Goal: Book appointment/travel/reservation

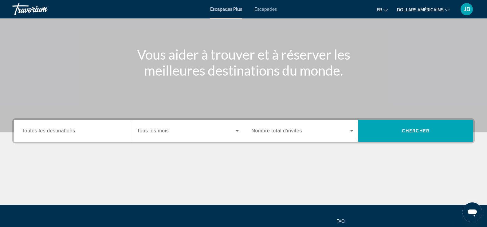
scroll to position [105, 0]
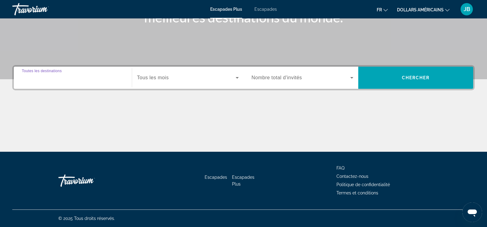
click at [92, 76] on input "Destination Toutes les destinations" at bounding box center [73, 77] width 102 height 7
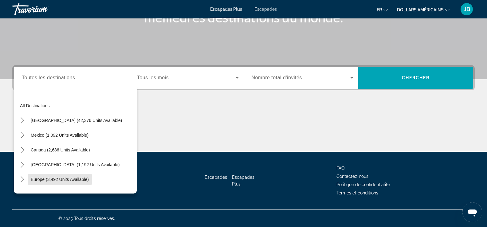
click at [44, 178] on span "Europe (3,492 units available)" at bounding box center [60, 179] width 58 height 5
type input "**********"
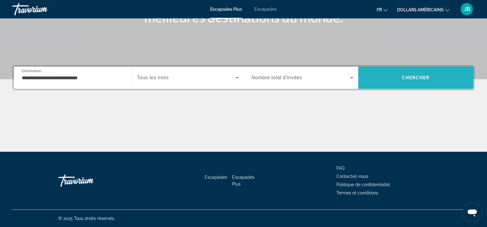
click at [431, 77] on span "Recherche" at bounding box center [415, 77] width 115 height 15
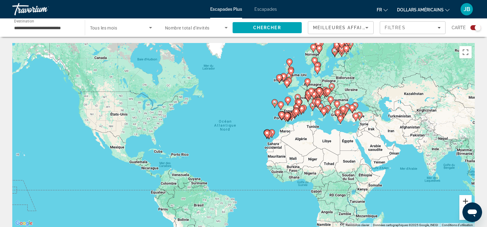
click at [468, 197] on button "Zoom avant" at bounding box center [465, 201] width 12 height 12
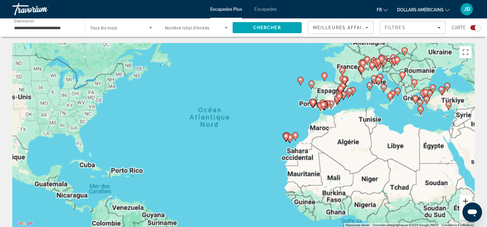
click at [468, 197] on button "Zoom avant" at bounding box center [465, 201] width 12 height 12
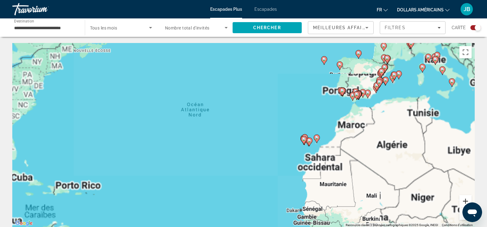
click at [468, 197] on button "Zoom avant" at bounding box center [465, 201] width 12 height 12
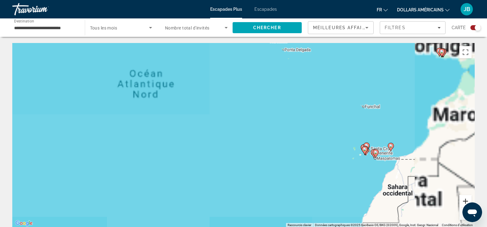
click at [468, 197] on button "Zoom avant" at bounding box center [465, 201] width 12 height 12
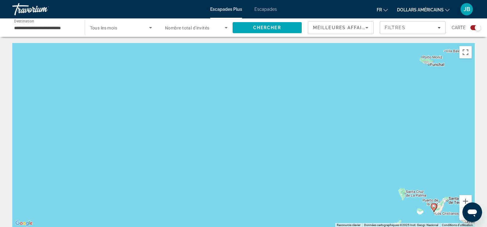
drag, startPoint x: 435, startPoint y: 98, endPoint x: 373, endPoint y: 116, distance: 64.6
click at [255, 112] on div "Pour activer le glissement avec le clavier, appuyez sur Alt+Entrée. Une fois ce…" at bounding box center [243, 135] width 463 height 184
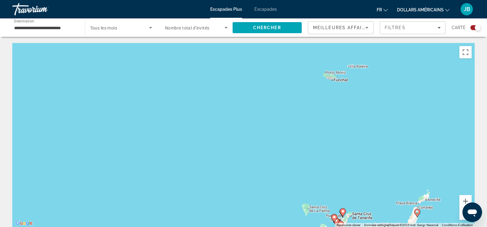
drag, startPoint x: 354, startPoint y: 120, endPoint x: 301, endPoint y: 144, distance: 58.6
click at [250, 144] on div "Pour activer le glissement avec le clavier, appuyez sur Alt+Entrée. Une fois ce…" at bounding box center [243, 135] width 463 height 184
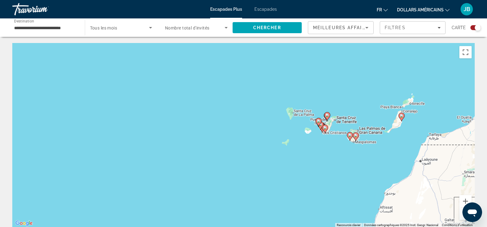
drag, startPoint x: 379, startPoint y: 190, endPoint x: 373, endPoint y: 90, distance: 100.1
click at [374, 91] on div "Pour activer le glissement avec le clavier, appuyez sur Alt+Entrée. Une fois ce…" at bounding box center [243, 135] width 463 height 184
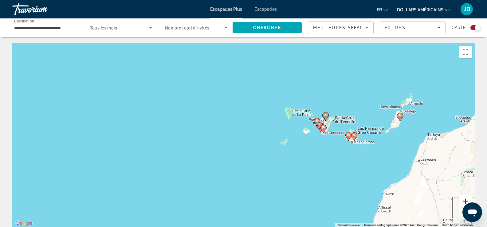
click at [465, 198] on button "Zoom avant" at bounding box center [465, 201] width 12 height 12
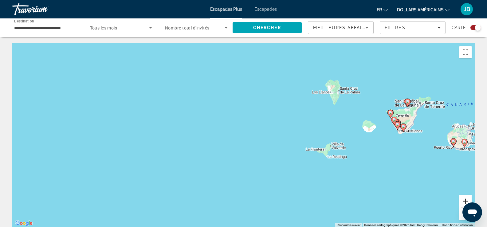
click at [465, 198] on button "Zoom avant" at bounding box center [465, 201] width 12 height 12
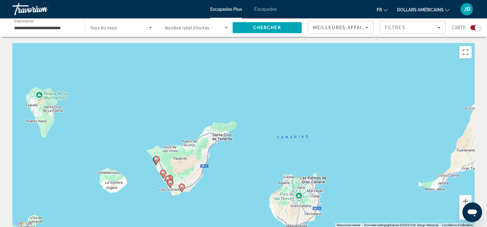
drag, startPoint x: 430, startPoint y: 122, endPoint x: 66, endPoint y: 182, distance: 368.5
click at [66, 182] on div "Pour activer le glissement avec le clavier, appuyez sur Alt+Entrée. Une fois ce…" at bounding box center [243, 135] width 463 height 184
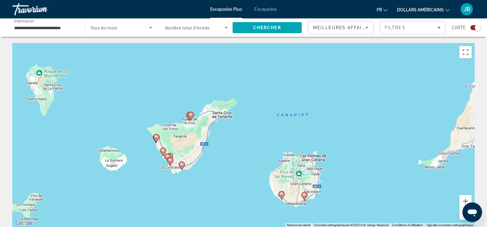
drag, startPoint x: 246, startPoint y: 183, endPoint x: 245, endPoint y: 174, distance: 8.9
click at [246, 174] on div "Pour activer le glissement avec le clavier, appuyez sur Alt+Entrée. Une fois ce…" at bounding box center [243, 135] width 463 height 184
click at [180, 164] on icon "Contenu principal" at bounding box center [182, 166] width 6 height 8
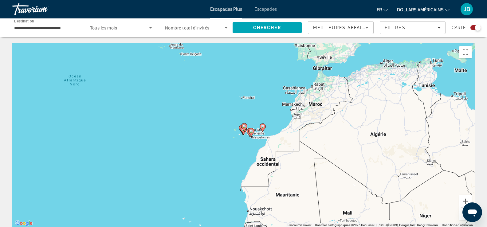
click at [251, 132] on image "Contenu principal" at bounding box center [252, 131] width 4 height 4
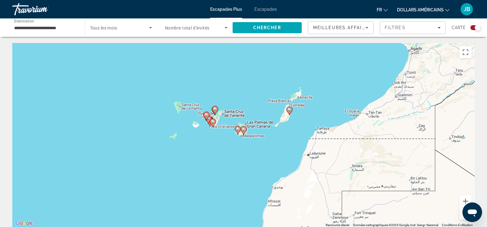
click at [245, 131] on image "Contenu principal" at bounding box center [244, 130] width 4 height 4
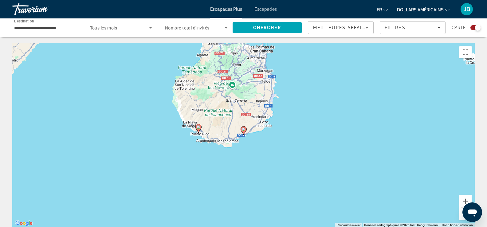
click at [243, 131] on image "Contenu principal" at bounding box center [244, 130] width 4 height 4
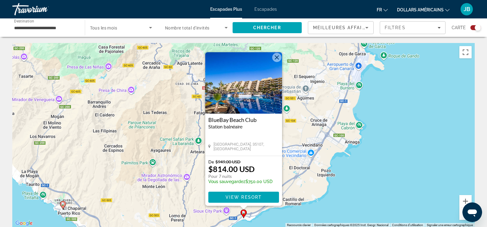
click at [63, 202] on icon "Contenu principal" at bounding box center [63, 205] width 6 height 8
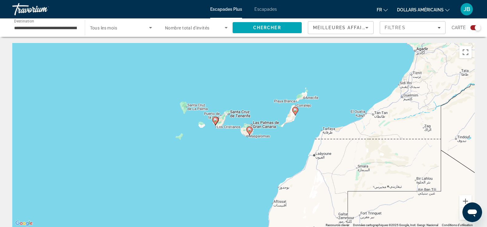
click at [215, 120] on image "Contenu principal" at bounding box center [216, 120] width 4 height 4
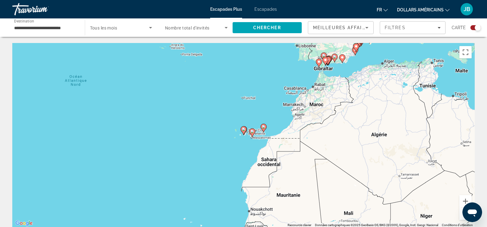
click at [243, 131] on image "Contenu principal" at bounding box center [244, 130] width 4 height 4
type input "**********"
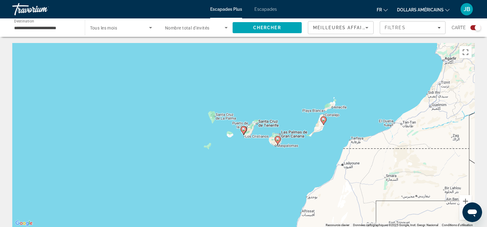
click at [243, 130] on image "Contenu principal" at bounding box center [244, 130] width 4 height 4
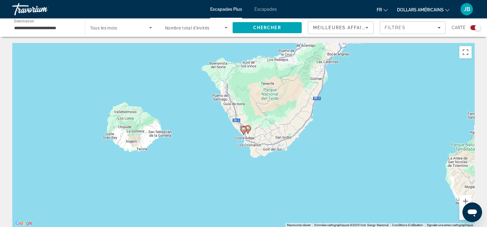
click at [243, 130] on image "Contenu principal" at bounding box center [244, 130] width 4 height 4
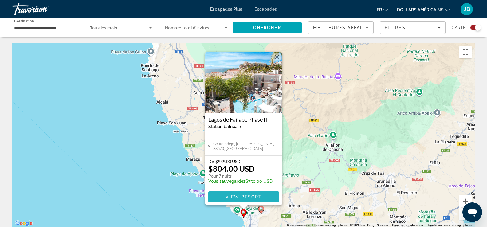
click at [237, 197] on span "View Resort" at bounding box center [243, 197] width 36 height 5
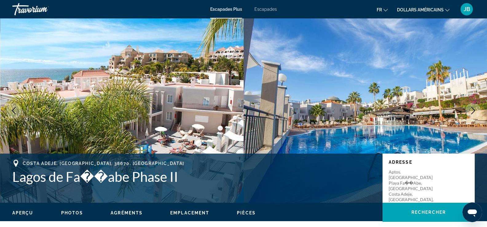
click at [447, 10] on icon "Changer de devise" at bounding box center [447, 10] width 4 height 2
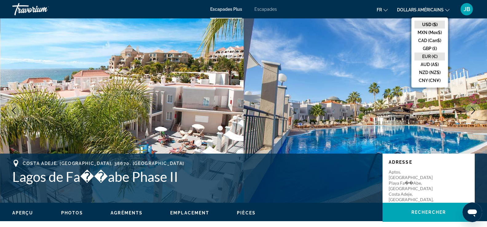
click at [424, 58] on button "EUR (€)" at bounding box center [430, 57] width 30 height 8
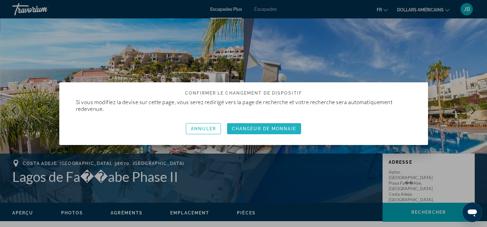
click at [272, 130] on font "Changeur de monnaie" at bounding box center [264, 128] width 64 height 5
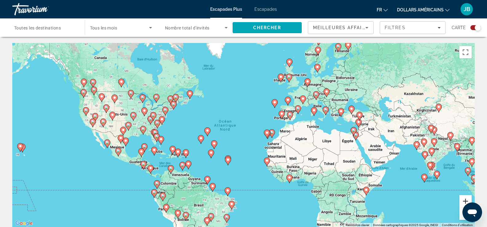
click at [464, 199] on button "Zoom avant" at bounding box center [465, 201] width 12 height 12
click at [464, 198] on button "Zoom avant" at bounding box center [465, 201] width 12 height 12
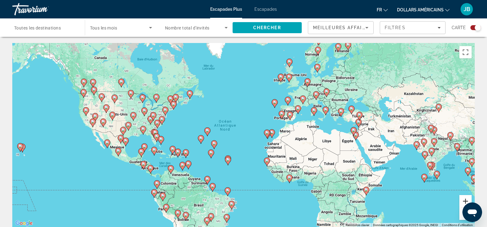
click at [464, 198] on button "Zoom avant" at bounding box center [465, 201] width 12 height 12
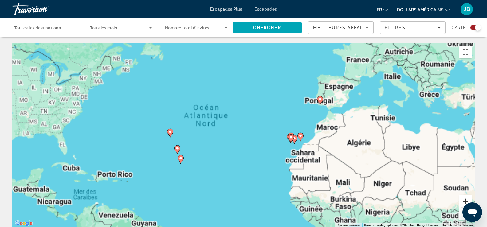
click at [464, 198] on button "Zoom avant" at bounding box center [465, 201] width 12 height 12
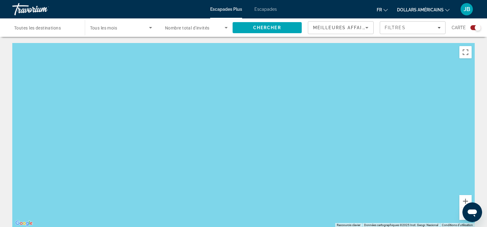
click at [29, 25] on div "Destination Toutes les destinations" at bounding box center [45, 28] width 63 height 18
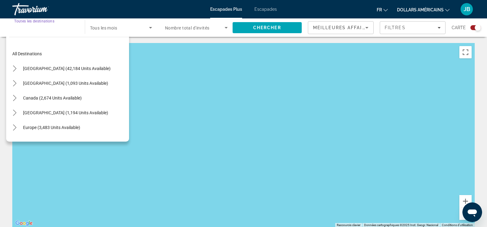
click at [45, 131] on span "Select destination: Europe (3,483 units available)" at bounding box center [51, 127] width 63 height 15
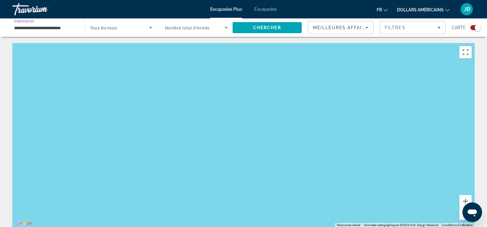
click at [223, 26] on icon "Search widget" at bounding box center [226, 27] width 7 height 7
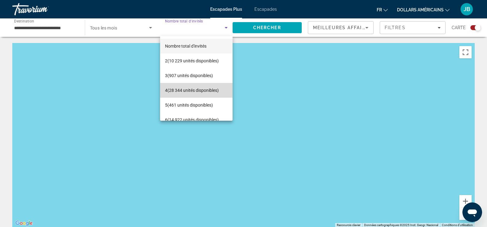
click at [202, 89] on font "(28 344 unités disponibles)" at bounding box center [193, 90] width 51 height 5
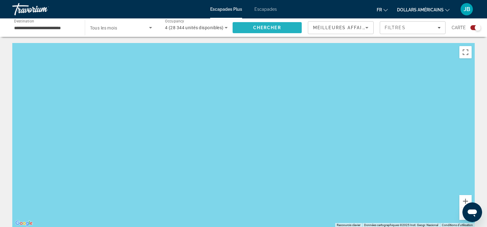
click at [272, 28] on span "Chercher" at bounding box center [267, 27] width 28 height 5
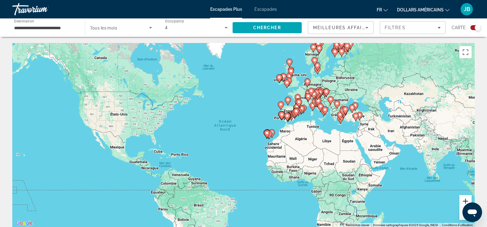
click at [464, 200] on button "Zoom avant" at bounding box center [465, 201] width 12 height 12
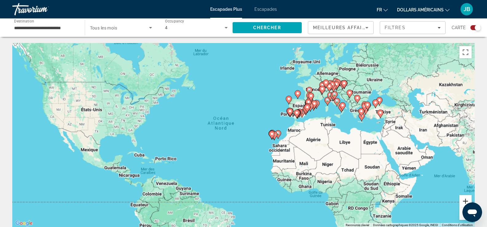
click at [464, 200] on button "Zoom avant" at bounding box center [465, 201] width 12 height 12
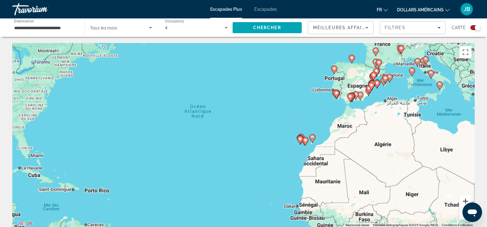
click at [464, 200] on button "Zoom avant" at bounding box center [465, 201] width 12 height 12
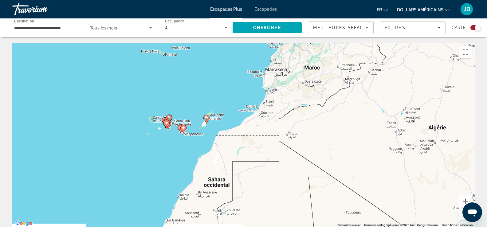
drag, startPoint x: 435, startPoint y: 120, endPoint x: 175, endPoint y: 81, distance: 262.3
click at [175, 81] on div "Pour activer le glissement avec le clavier, appuyez sur Alt+Entrée. Une fois ce…" at bounding box center [243, 135] width 463 height 184
click at [467, 199] on button "Zoom avant" at bounding box center [465, 201] width 12 height 12
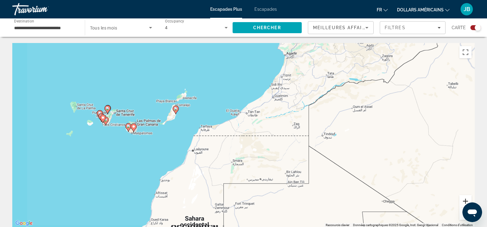
click at [468, 199] on button "Zoom avant" at bounding box center [465, 201] width 12 height 12
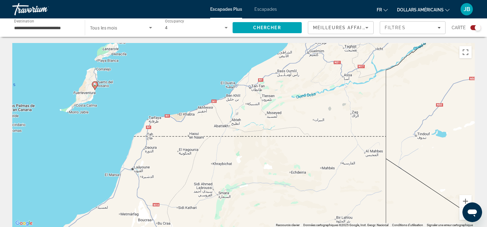
drag, startPoint x: 13, startPoint y: 153, endPoint x: 83, endPoint y: 160, distance: 69.8
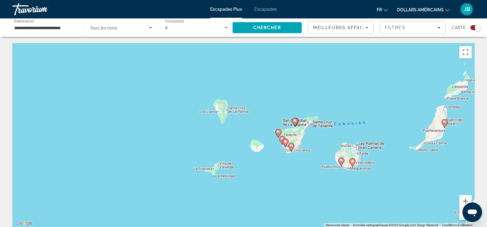
drag, startPoint x: 67, startPoint y: 157, endPoint x: 418, endPoint y: 194, distance: 352.7
click at [418, 194] on div "Pour activer le glissement avec le clavier, appuyez sur Alt+Entrée. Une fois ce…" at bounding box center [243, 135] width 463 height 184
click at [470, 200] on button "Zoom avant" at bounding box center [465, 201] width 12 height 12
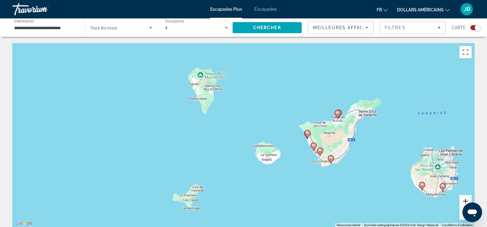
click at [471, 200] on button "Zoom avant" at bounding box center [465, 201] width 12 height 12
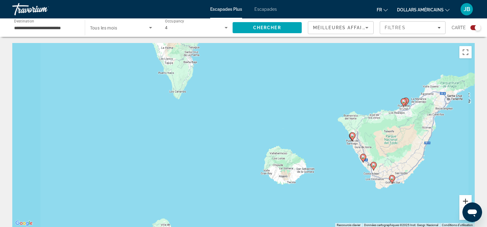
click at [471, 201] on button "Zoom avant" at bounding box center [465, 201] width 12 height 12
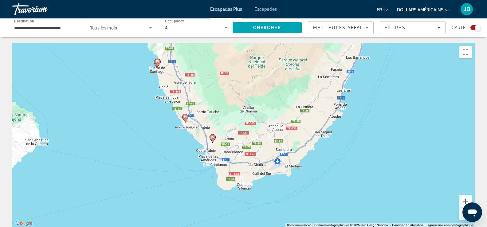
drag, startPoint x: 411, startPoint y: 176, endPoint x: 46, endPoint y: 93, distance: 374.1
click at [46, 93] on div "Pour activer le glissement avec le clavier, appuyez sur Alt+Entrée. Une fois ce…" at bounding box center [243, 135] width 463 height 184
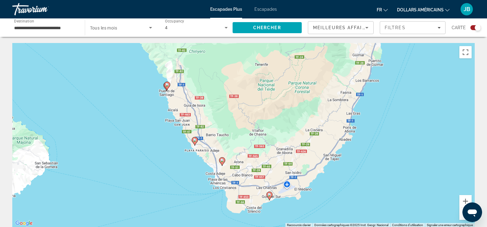
drag, startPoint x: 441, startPoint y: 84, endPoint x: 448, endPoint y: 105, distance: 23.0
click at [448, 105] on div "Pour activer le glissement avec le clavier, appuyez sur Alt+Entrée. Une fois ce…" at bounding box center [243, 135] width 463 height 184
click at [466, 200] on button "Zoom avant" at bounding box center [465, 201] width 12 height 12
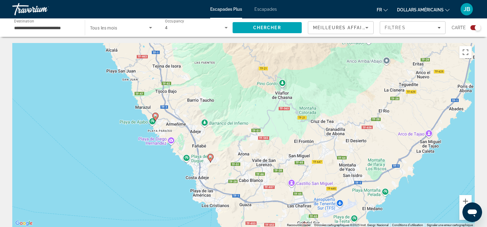
drag, startPoint x: 90, startPoint y: 185, endPoint x: 99, endPoint y: 149, distance: 36.8
click at [99, 149] on div "Pour activer le glissement avec le clavier, appuyez sur Alt+Entrée. Une fois ce…" at bounding box center [243, 135] width 463 height 184
click at [158, 115] on icon "Contenu principal" at bounding box center [155, 117] width 6 height 8
click at [155, 116] on image "Contenu principal" at bounding box center [156, 116] width 4 height 4
type input "**********"
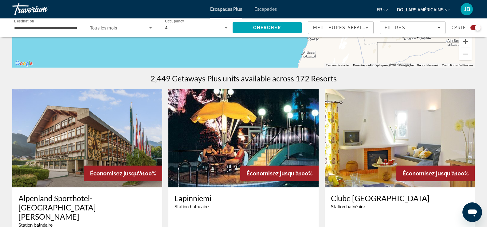
scroll to position [123, 0]
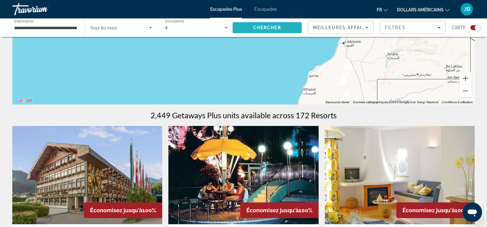
click at [240, 31] on span "Search" at bounding box center [267, 27] width 69 height 15
